Goal: Book appointment/travel/reservation

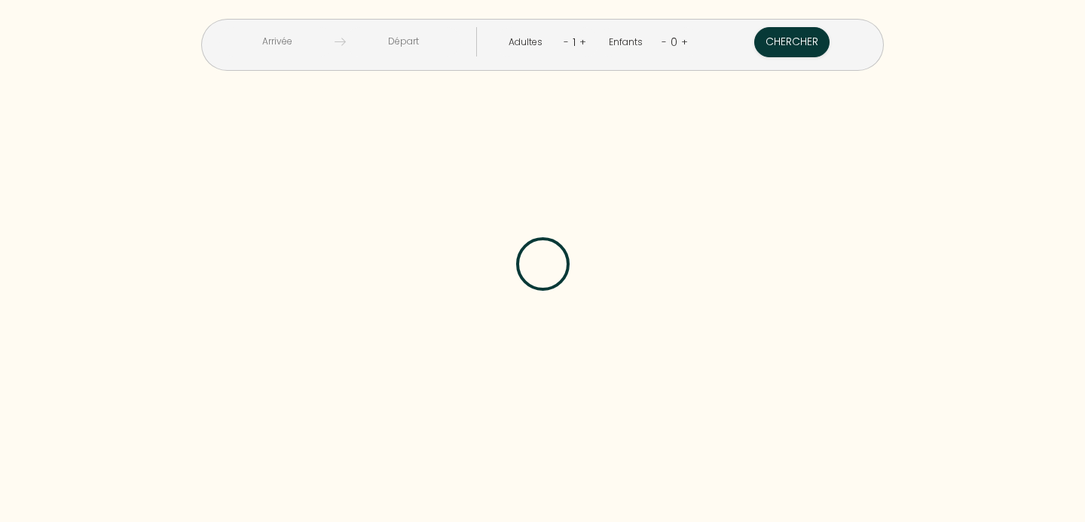
click at [334, 40] on input "text" at bounding box center [276, 41] width 115 height 29
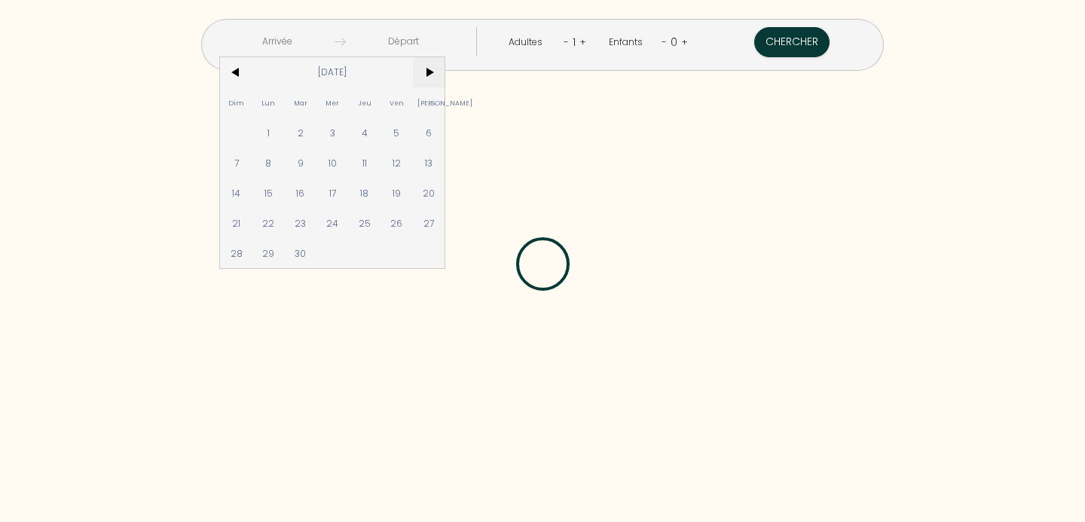
click at [445, 72] on span ">" at bounding box center [429, 72] width 32 height 30
click at [445, 162] on span "11" at bounding box center [429, 163] width 32 height 30
type input "[PERSON_NAME] [DATE]"
type input "Dim [DATE]"
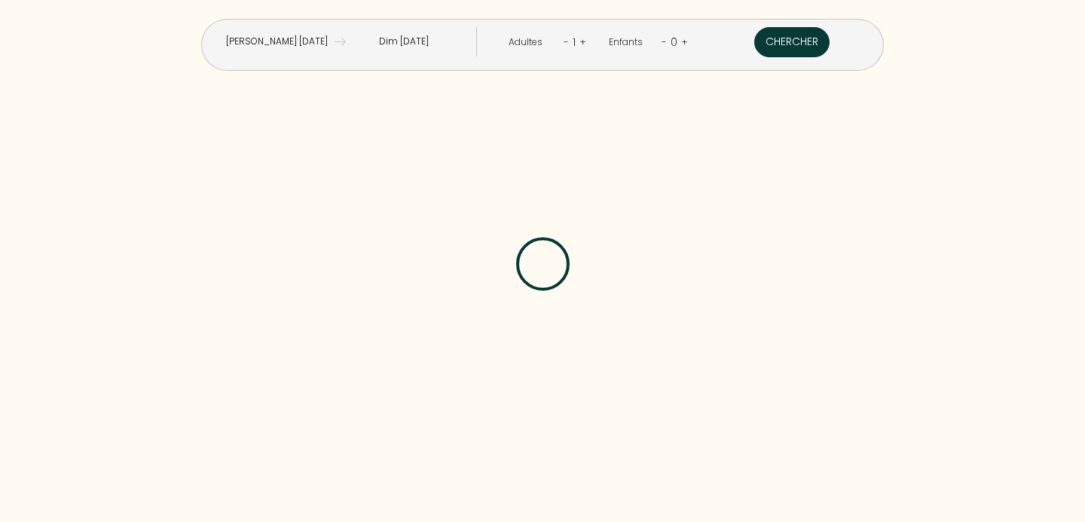
click at [754, 43] on button "Chercher" at bounding box center [791, 42] width 75 height 30
click at [754, 47] on button "Chercher" at bounding box center [791, 42] width 75 height 30
click at [754, 45] on button "Chercher" at bounding box center [791, 42] width 75 height 30
